Goal: Information Seeking & Learning: Check status

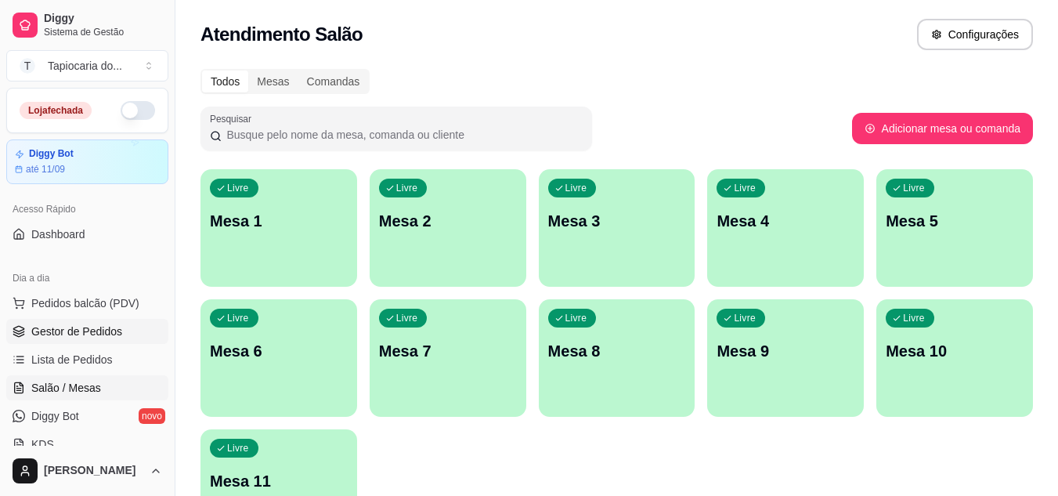
click at [70, 338] on span "Gestor de Pedidos" at bounding box center [76, 331] width 91 height 16
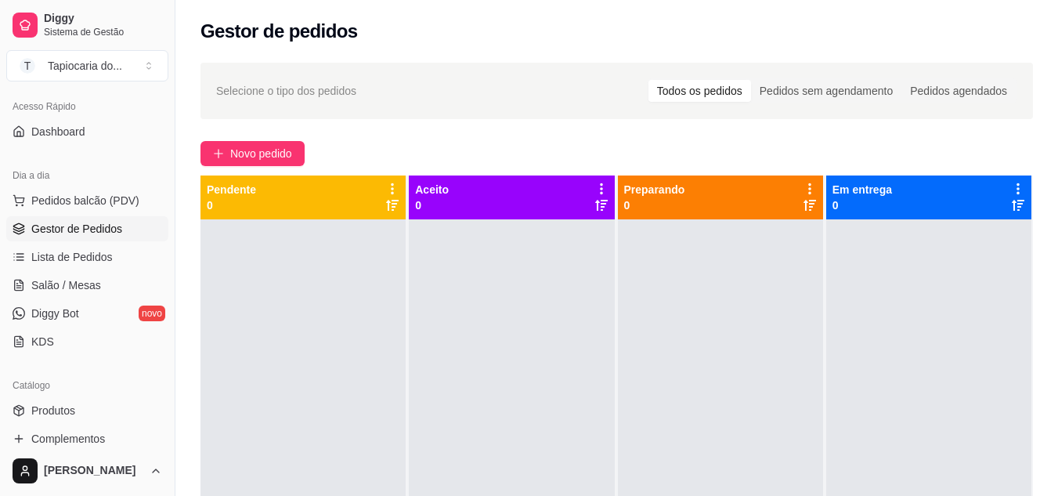
scroll to position [313, 0]
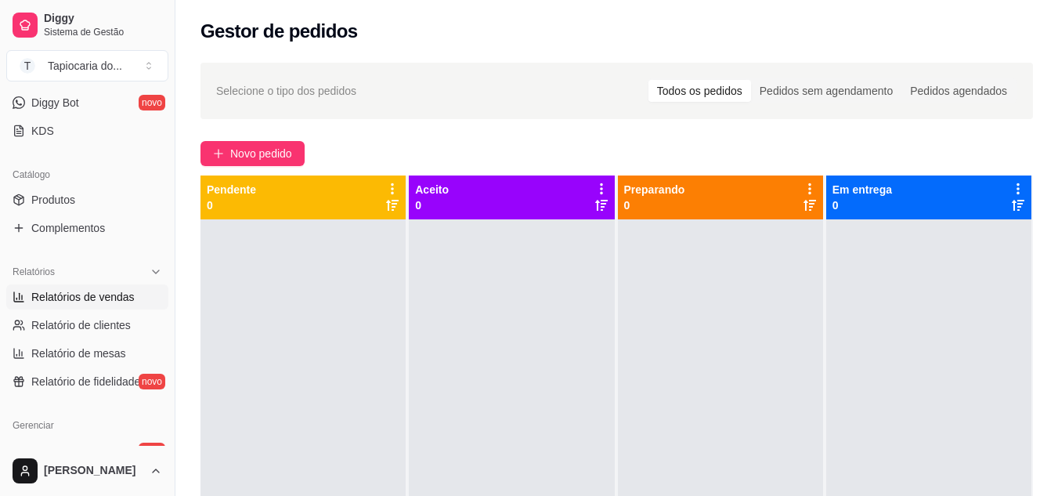
click at [52, 297] on span "Relatórios de vendas" at bounding box center [82, 297] width 103 height 16
select select "ALL"
select select "0"
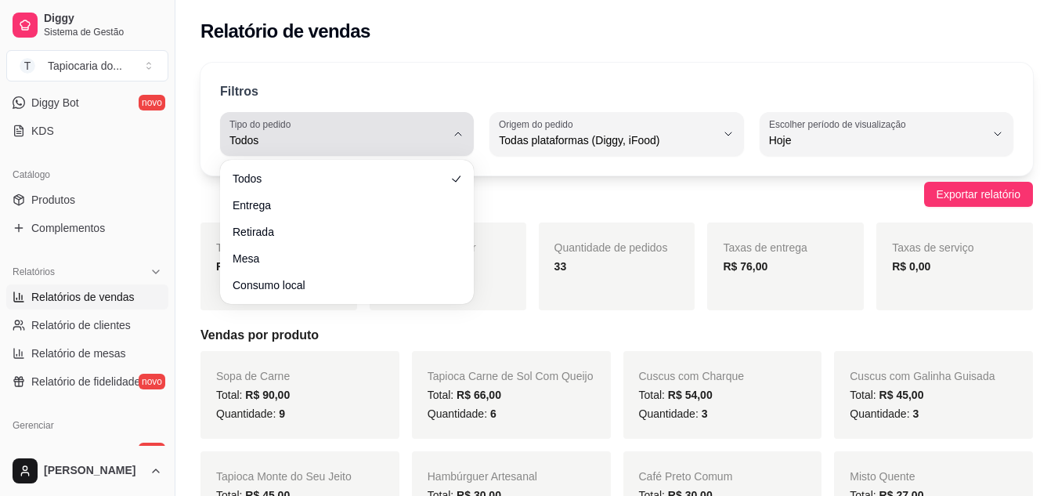
click at [461, 137] on icon "button" at bounding box center [458, 134] width 13 height 13
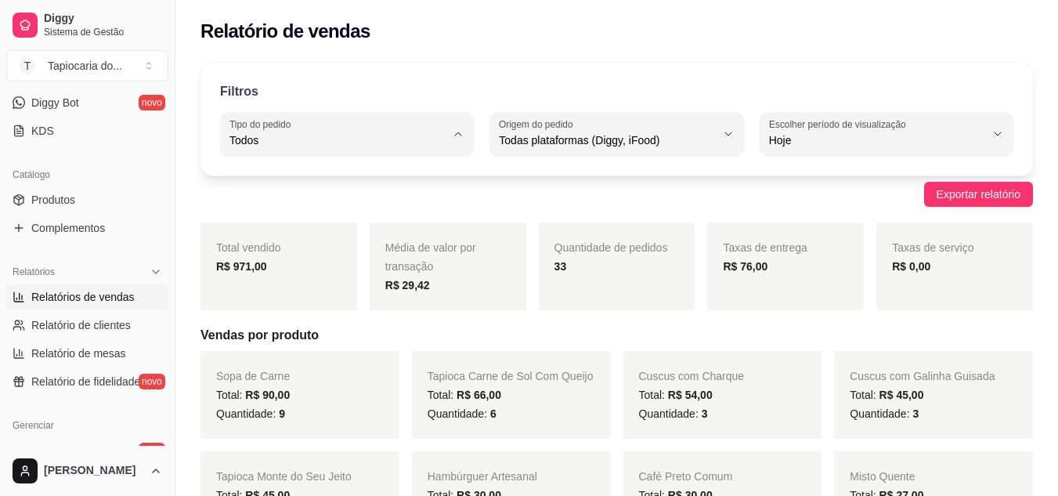
click at [378, 214] on li "Entrega" at bounding box center [347, 203] width 232 height 24
type input "DELIVERY"
select select "DELIVERY"
